Goal: Task Accomplishment & Management: Use online tool/utility

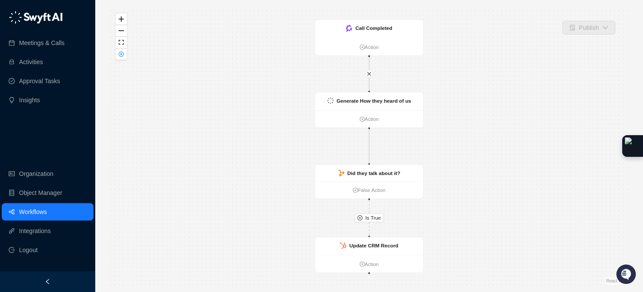
click at [113, 62] on div "Is True Call Completed Action Update CRM Record Action Generate How they heard …" at bounding box center [369, 146] width 520 height 278
click at [119, 57] on button "button" at bounding box center [121, 55] width 11 height 12
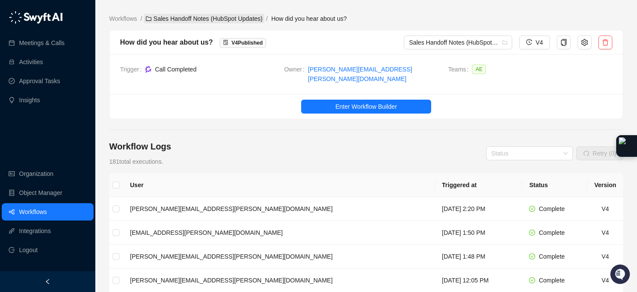
click at [217, 20] on link "Sales Handoff Notes (HubSpot Updates)" at bounding box center [204, 19] width 120 height 10
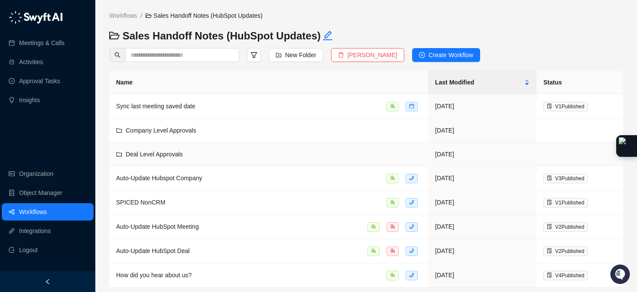
scroll to position [6, 0]
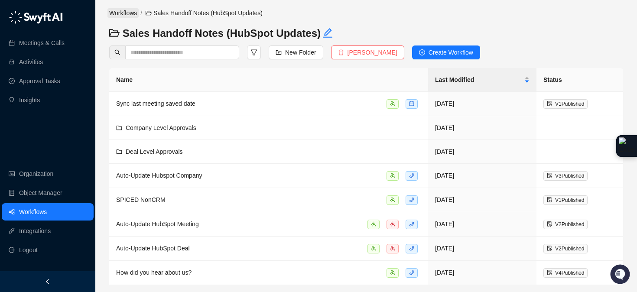
click at [136, 11] on link "Workflows" at bounding box center [122, 13] width 31 height 10
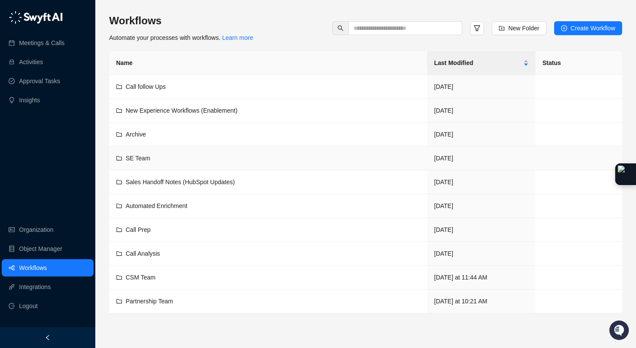
click at [156, 158] on div "SE Team" at bounding box center [268, 158] width 304 height 10
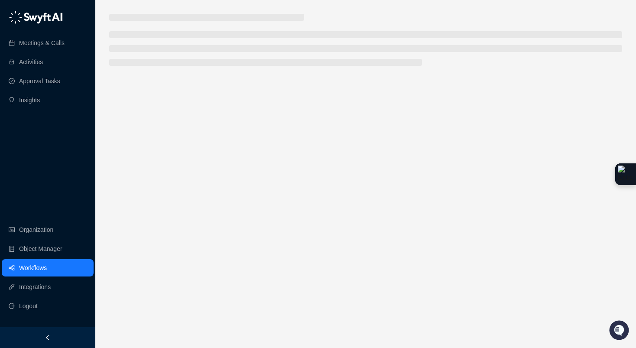
click at [156, 158] on main at bounding box center [365, 177] width 513 height 327
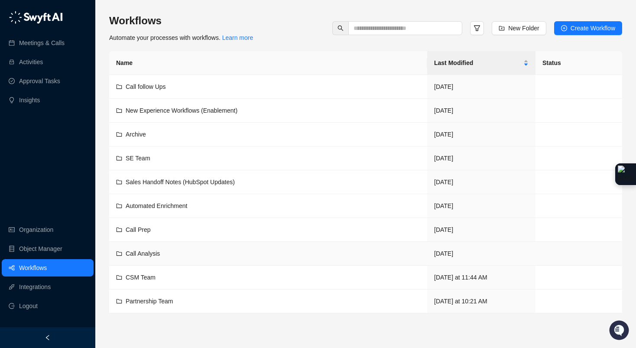
click at [150, 252] on span "Call Analysis" at bounding box center [143, 253] width 34 height 7
click at [158, 277] on div "CSM Team" at bounding box center [268, 277] width 304 height 10
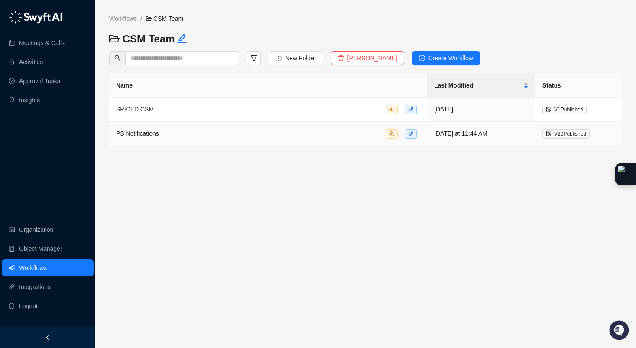
click at [158, 136] on span "PS Notifications" at bounding box center [137, 133] width 43 height 7
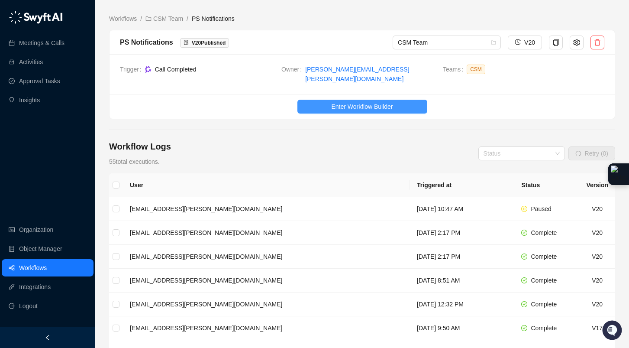
click at [385, 102] on span "Enter Workflow Builder" at bounding box center [361, 107] width 61 height 10
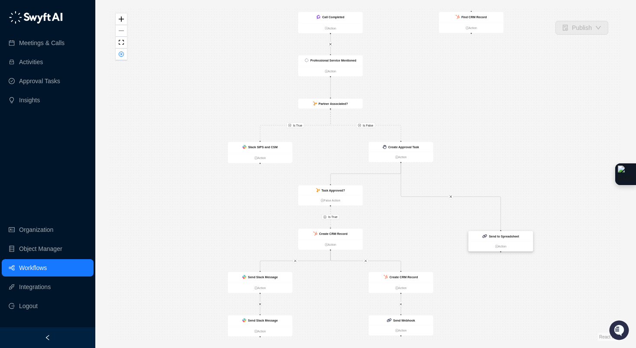
drag, startPoint x: 498, startPoint y: 227, endPoint x: 513, endPoint y: 240, distance: 20.0
click at [513, 240] on div "Send to Spreadsheet" at bounding box center [500, 236] width 65 height 10
click at [401, 156] on link "Action" at bounding box center [400, 157] width 65 height 5
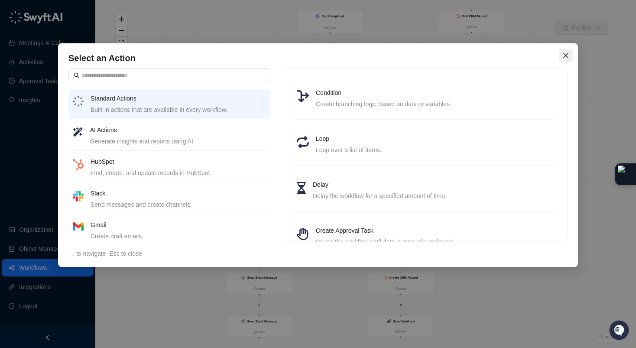
click at [566, 55] on icon "close" at bounding box center [565, 55] width 7 height 7
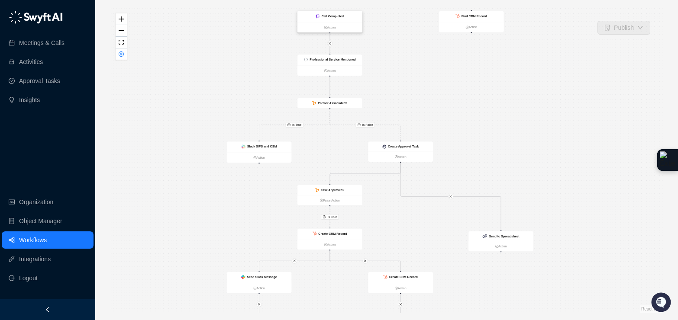
click at [351, 19] on div "Call Completed" at bounding box center [330, 16] width 65 height 11
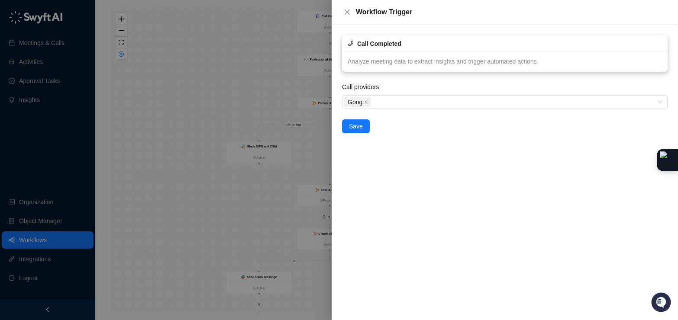
click at [380, 55] on div "Analyze meeting data to extract insights and trigger automated actions." at bounding box center [505, 62] width 325 height 20
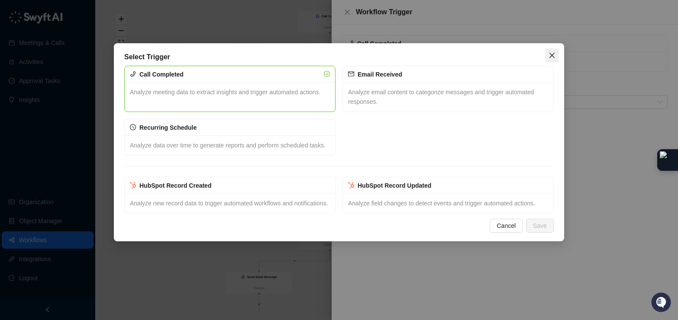
click at [553, 57] on icon "close" at bounding box center [552, 55] width 7 height 7
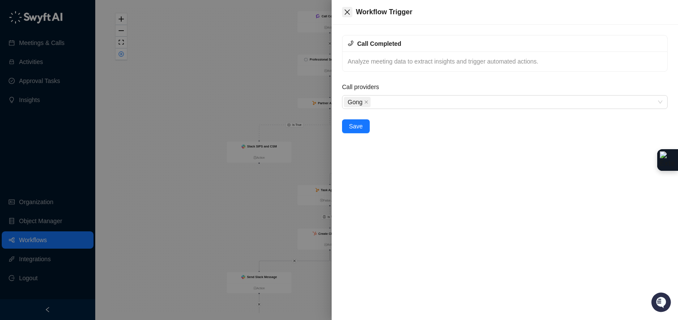
click at [348, 13] on icon "close" at bounding box center [347, 12] width 7 height 7
